Goal: Find specific page/section: Find specific page/section

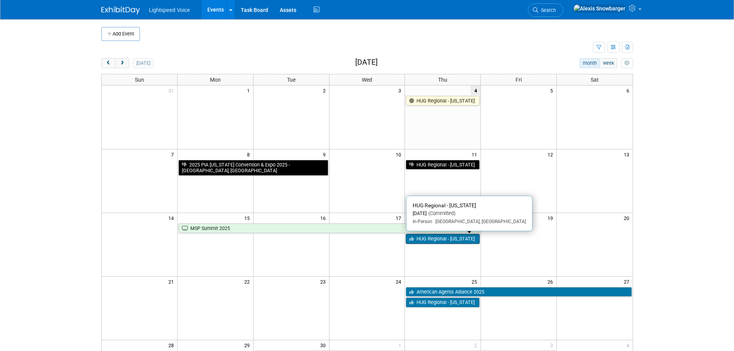
click at [426, 242] on link "HUG Regional - [US_STATE]" at bounding box center [443, 239] width 74 height 10
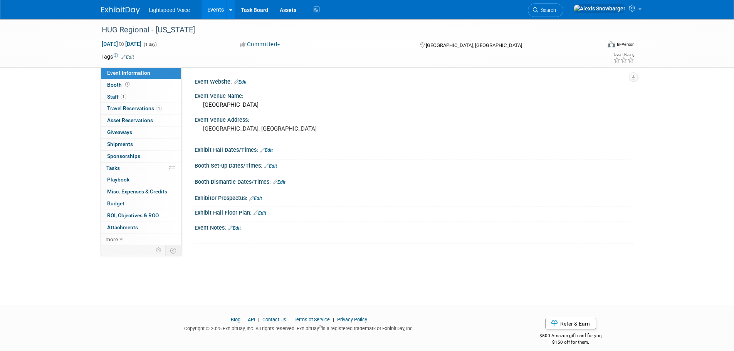
click at [210, 5] on link "Events" at bounding box center [216, 9] width 28 height 19
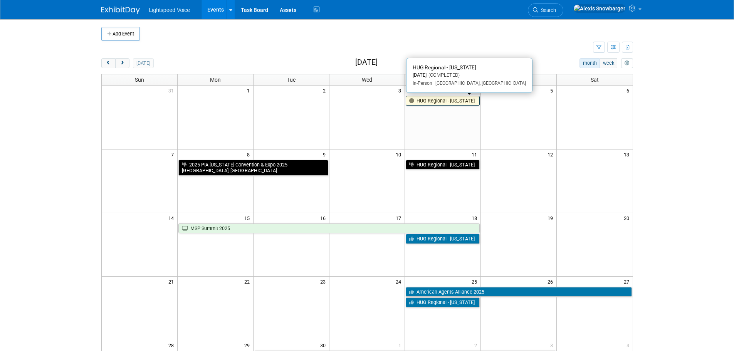
click at [425, 103] on link "HUG Regional - [US_STATE]" at bounding box center [443, 101] width 74 height 10
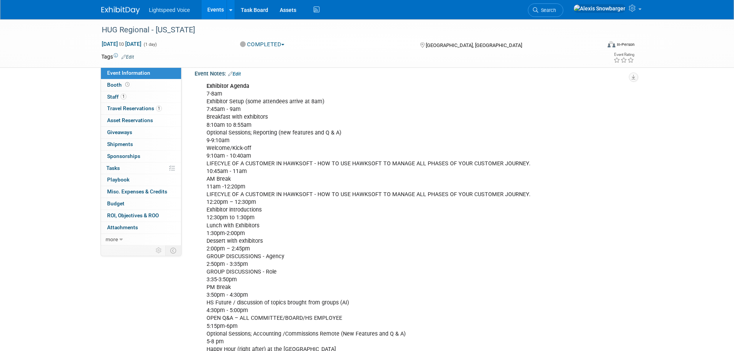
scroll to position [77, 0]
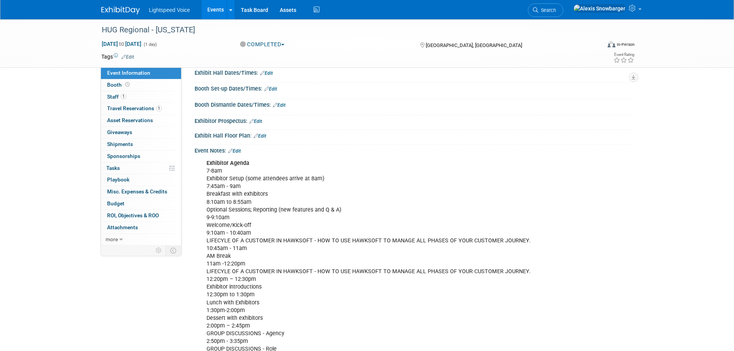
click at [216, 12] on link "Events" at bounding box center [216, 9] width 28 height 19
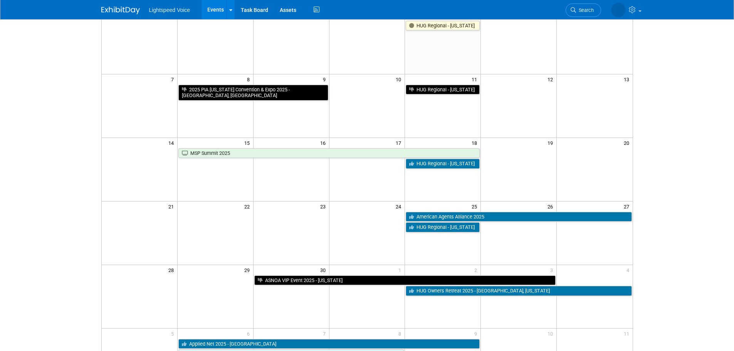
scroll to position [77, 0]
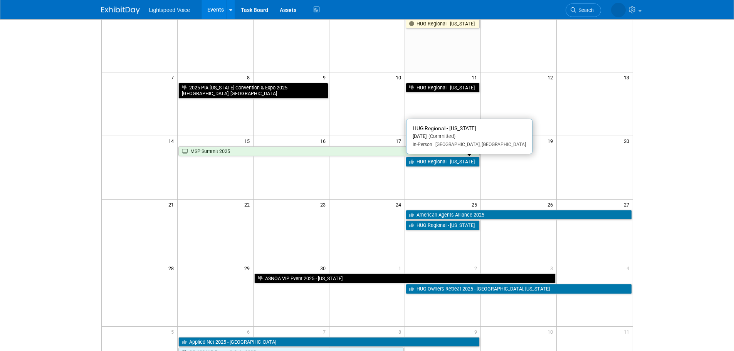
click at [460, 162] on link "HUG Regional - [US_STATE]" at bounding box center [443, 162] width 74 height 10
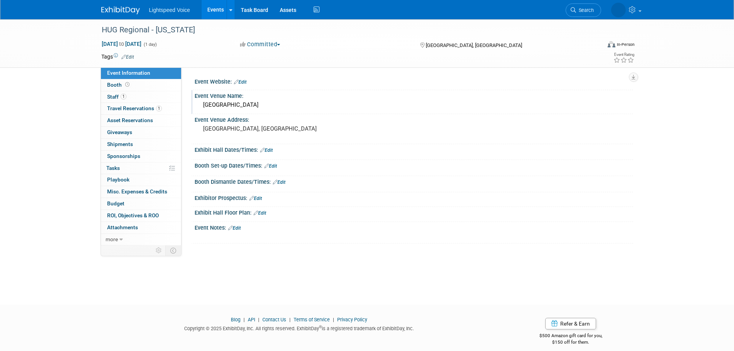
click at [248, 108] on div "Marriott Melville Long Island" at bounding box center [413, 105] width 427 height 12
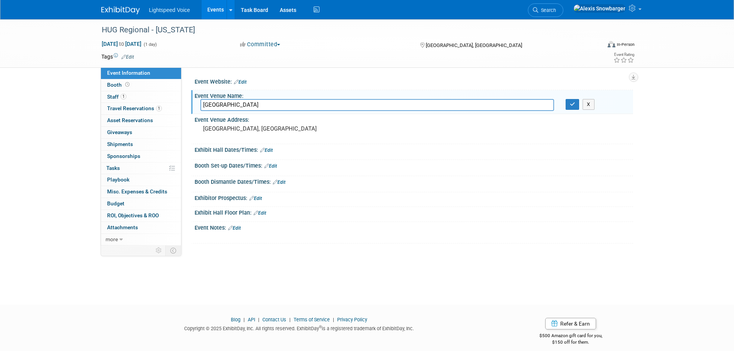
click at [248, 108] on input "Marriott Melville Long Island" at bounding box center [377, 105] width 354 height 12
click at [247, 108] on input "Marriott Melville Long Island" at bounding box center [377, 105] width 354 height 12
click at [573, 104] on icon "button" at bounding box center [572, 104] width 5 height 5
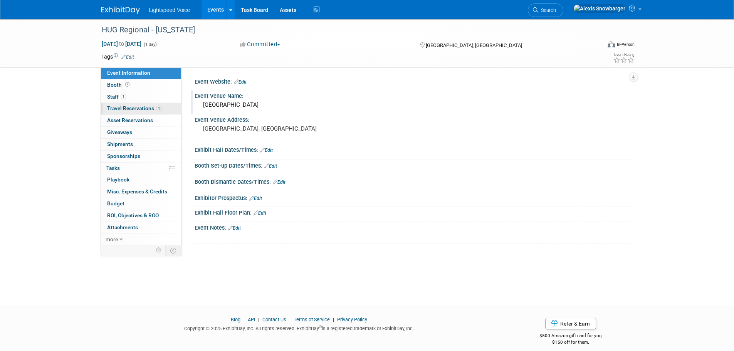
click at [138, 105] on link "1 Travel Reservations 1" at bounding box center [141, 109] width 80 height 12
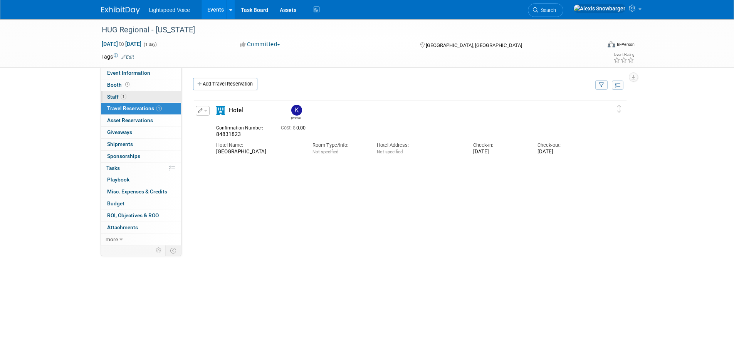
click at [135, 100] on link "1 Staff 1" at bounding box center [141, 97] width 80 height 12
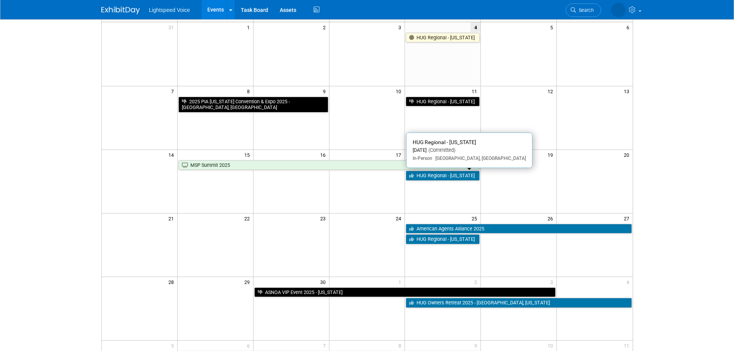
scroll to position [39, 0]
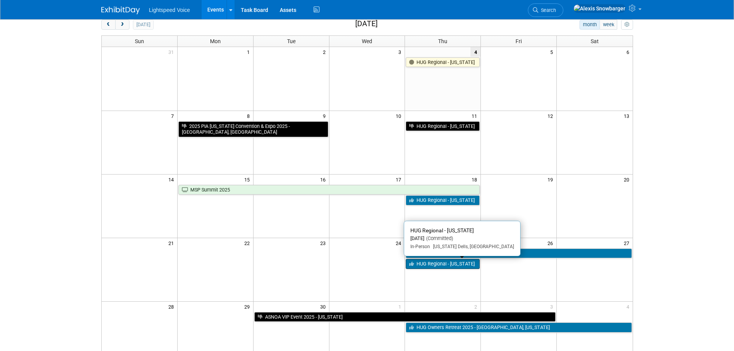
click at [428, 268] on link "HUG Regional - [US_STATE]" at bounding box center [443, 264] width 74 height 10
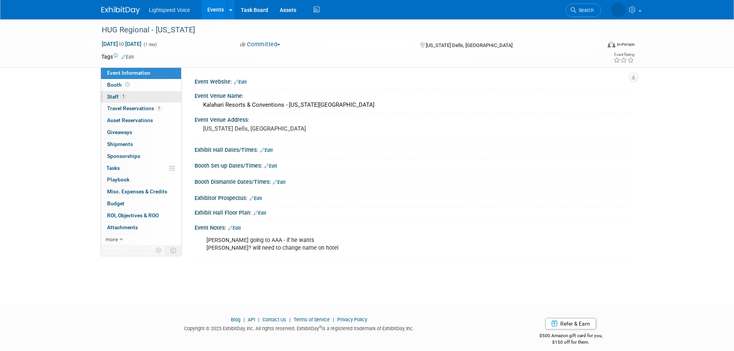
click at [125, 96] on span "1" at bounding box center [124, 97] width 6 height 6
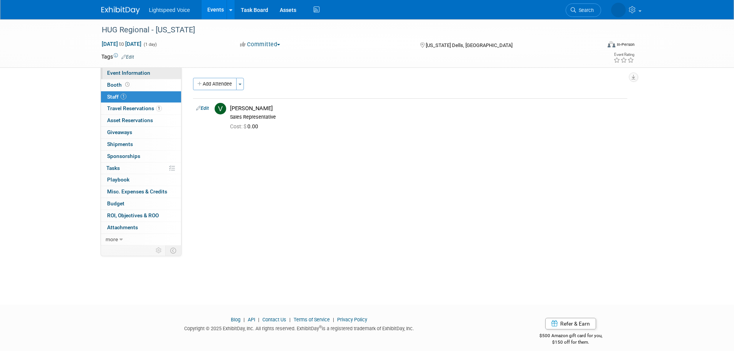
click at [130, 71] on span "Event Information" at bounding box center [128, 73] width 43 height 6
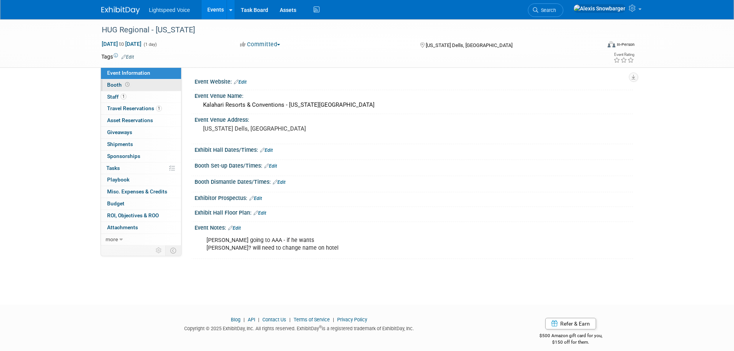
click at [134, 87] on link "Booth" at bounding box center [141, 85] width 80 height 12
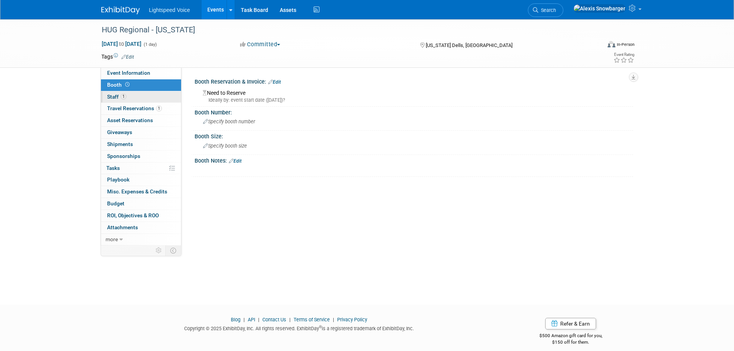
click at [133, 97] on link "1 Staff 1" at bounding box center [141, 97] width 80 height 12
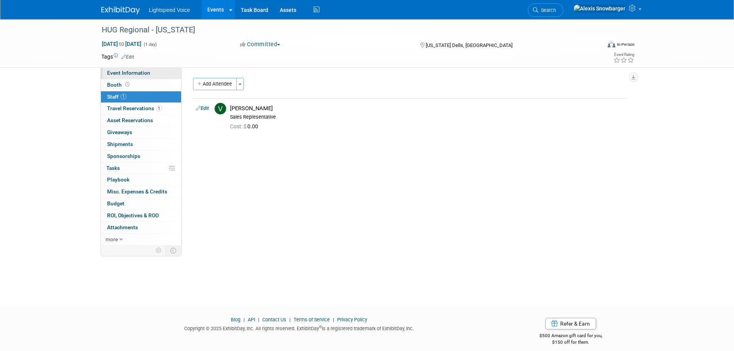
click at [143, 78] on link "Event Information" at bounding box center [141, 73] width 80 height 12
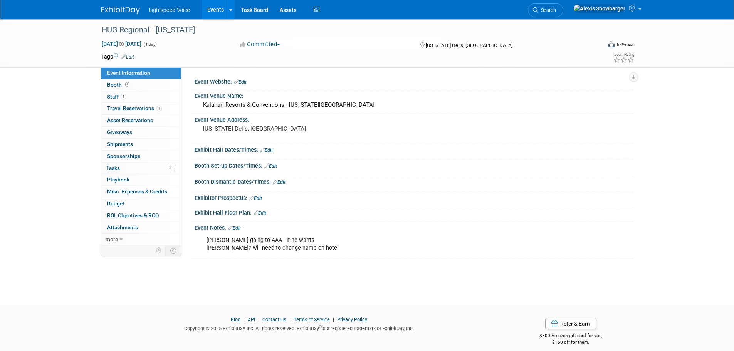
click at [219, 10] on link "Events" at bounding box center [216, 9] width 28 height 19
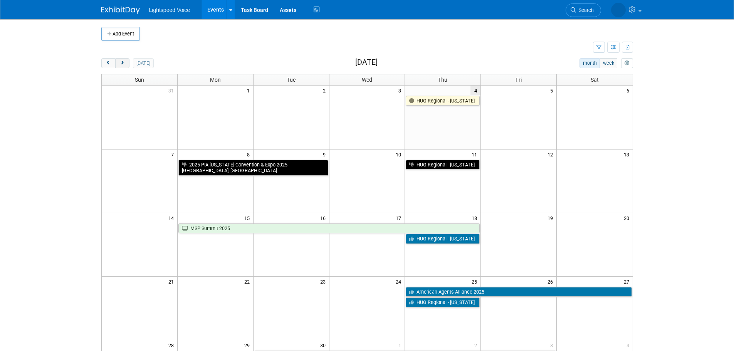
click at [126, 65] on button "next" at bounding box center [122, 63] width 14 height 10
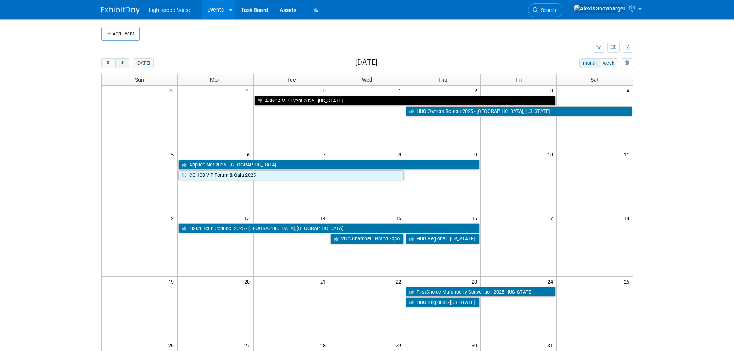
click at [124, 65] on span "next" at bounding box center [123, 63] width 6 height 5
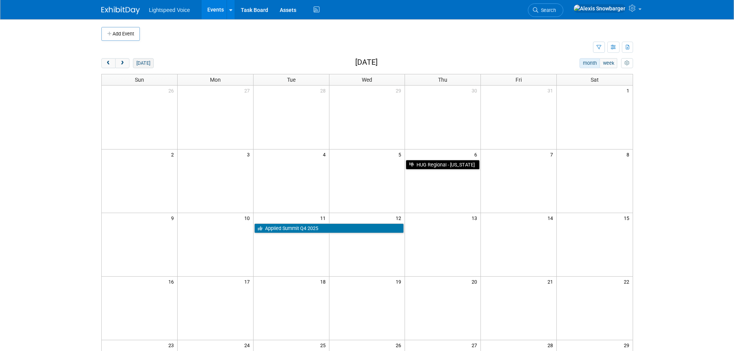
click at [143, 62] on button "[DATE]" at bounding box center [143, 63] width 20 height 10
